Goal: Find specific page/section: Find specific page/section

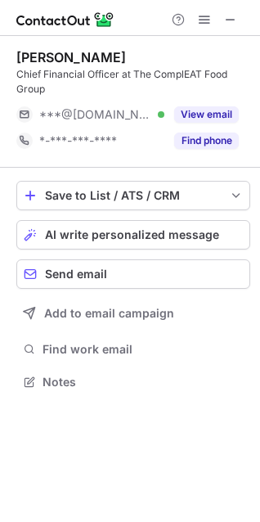
scroll to position [371, 260]
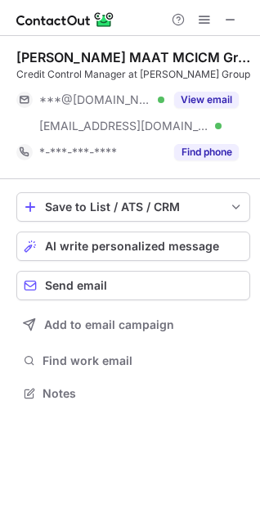
scroll to position [382, 260]
